Goal: Task Accomplishment & Management: Use online tool/utility

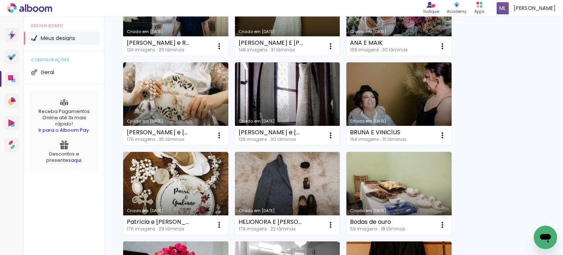
scroll to position [404, 0]
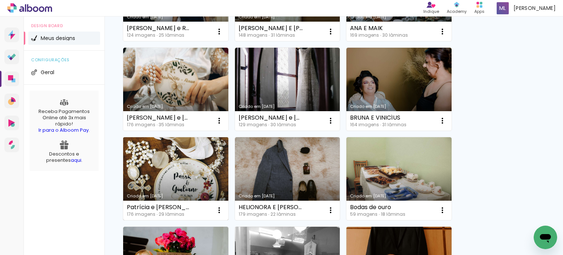
click at [169, 165] on link "Criado em [DATE]" at bounding box center [175, 178] width 105 height 83
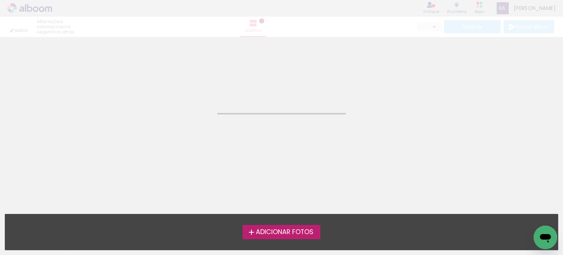
click at [169, 165] on neon-animated-pages "Confirmar Cancelar" at bounding box center [281, 146] width 563 height 218
